Goal: Task Accomplishment & Management: Manage account settings

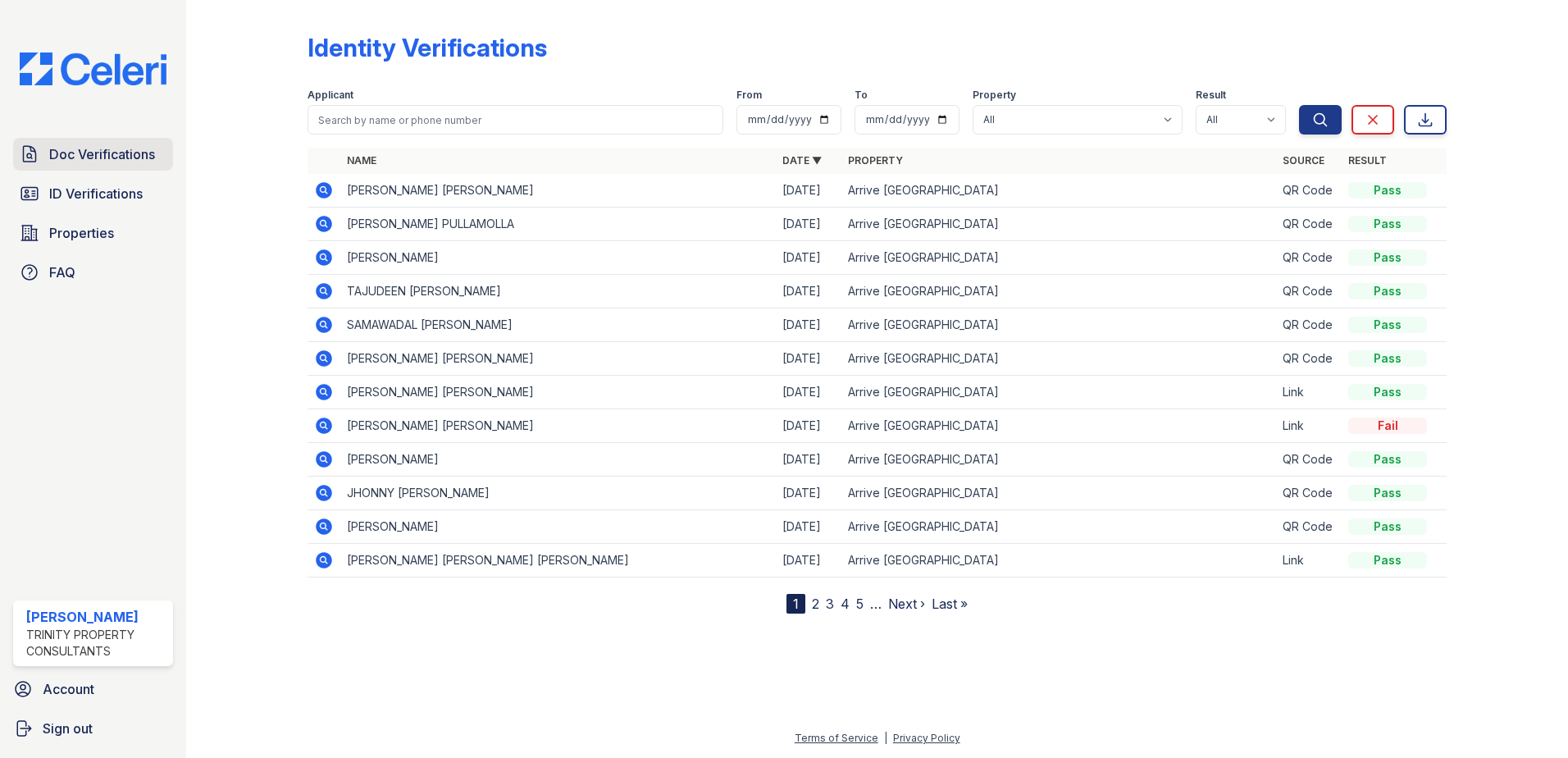
click at [124, 162] on span "Doc Verifications" at bounding box center [102, 154] width 106 height 19
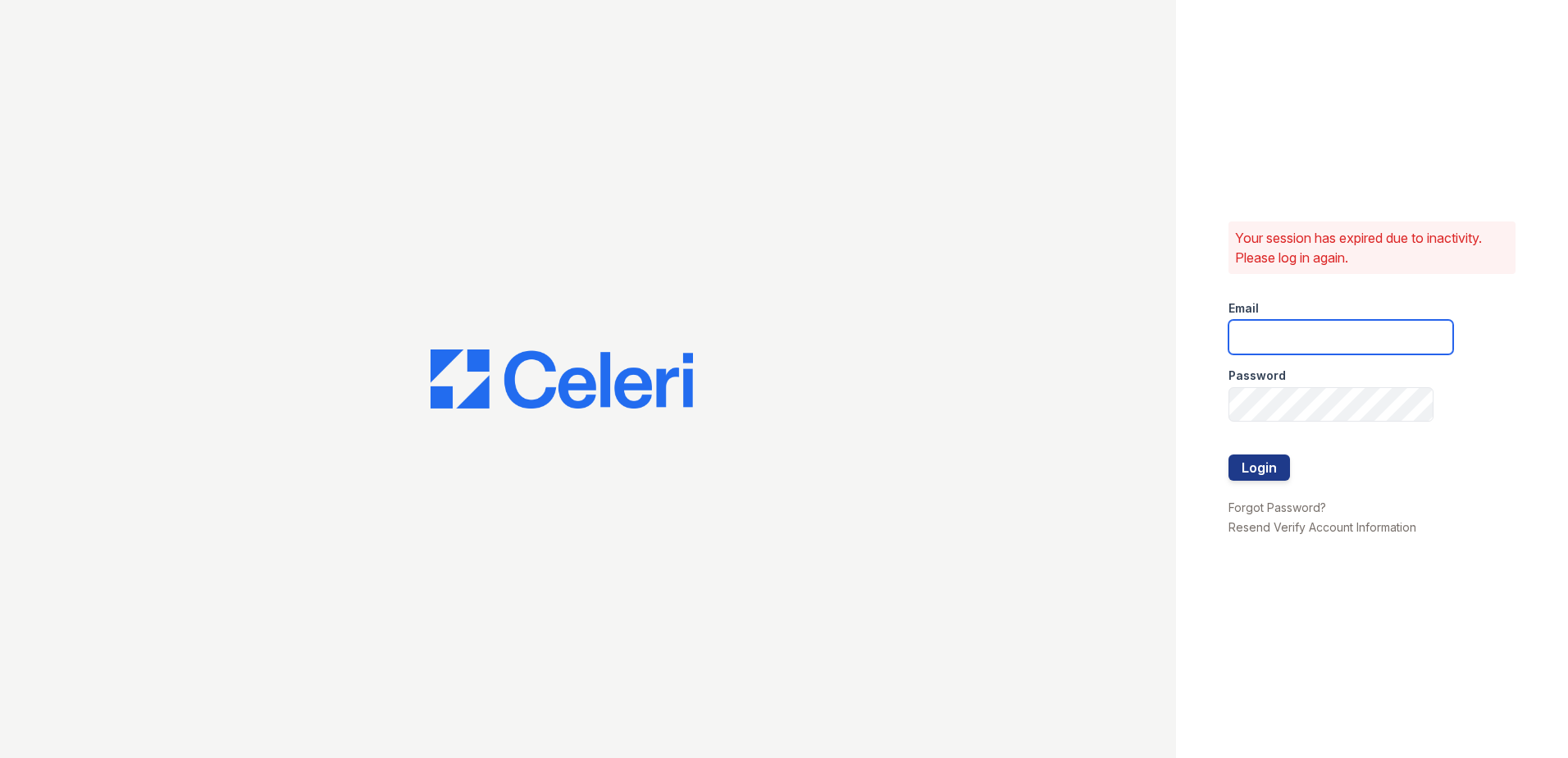
type input "fbarco@trinity-pm.com"
click at [1233, 460] on button "Login" at bounding box center [1259, 467] width 61 height 26
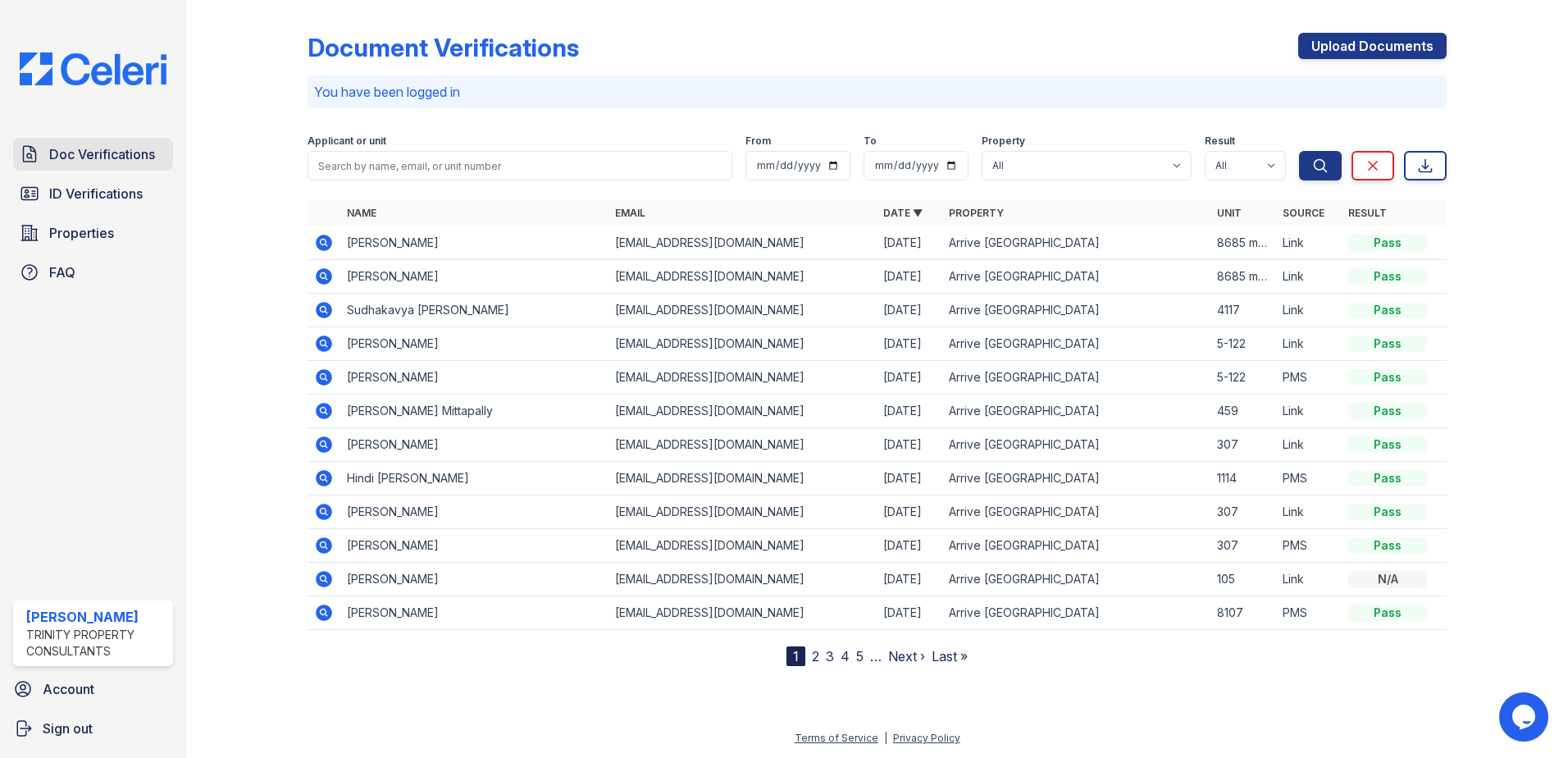
click at [74, 161] on span "Doc Verifications" at bounding box center [102, 154] width 106 height 19
